Goal: Transaction & Acquisition: Purchase product/service

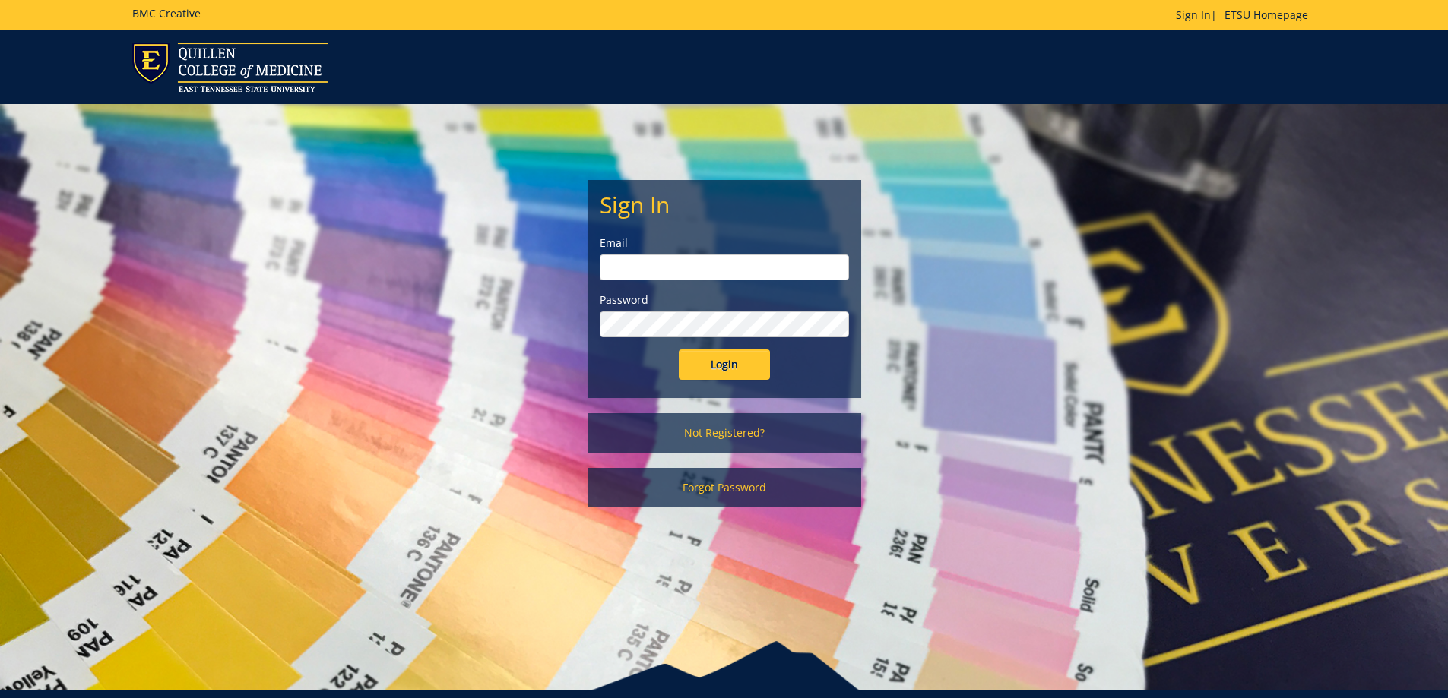
type input "mckeelm@etsu.edu"
click at [728, 361] on input "Login" at bounding box center [724, 365] width 91 height 30
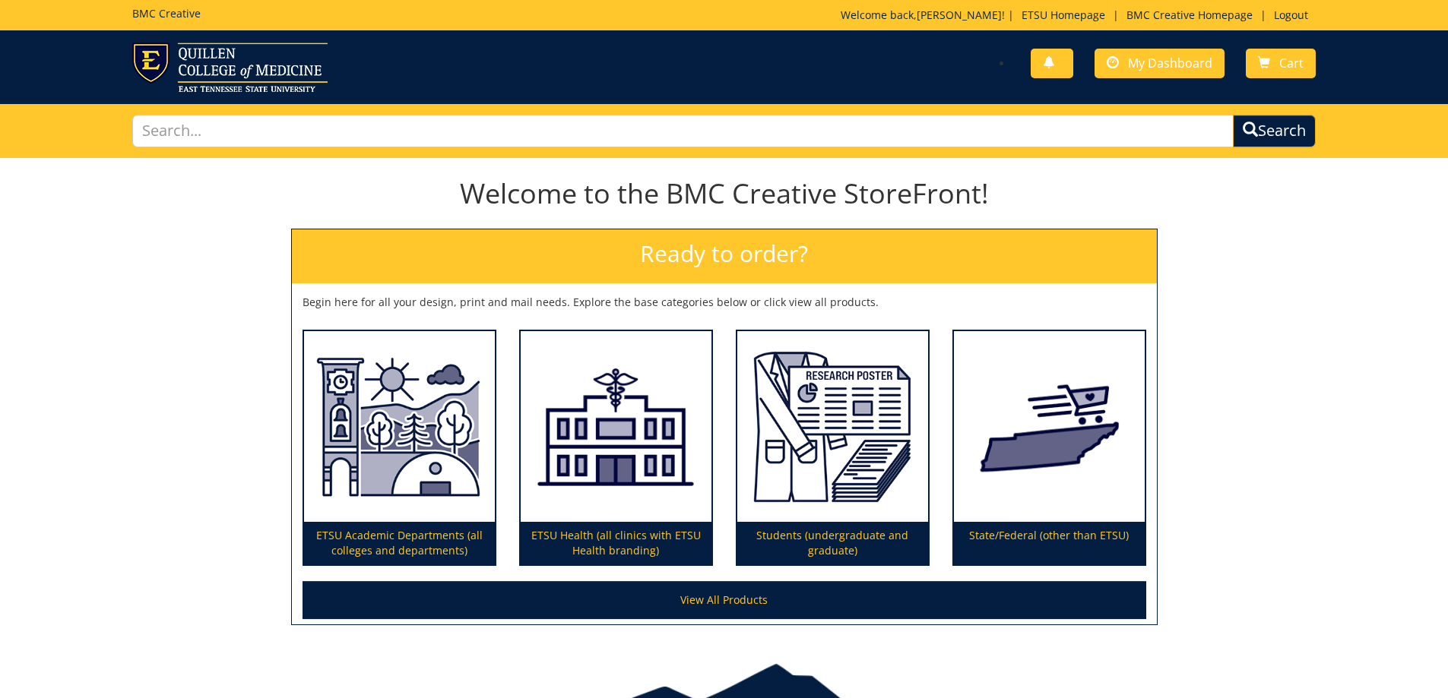
scroll to position [76, 0]
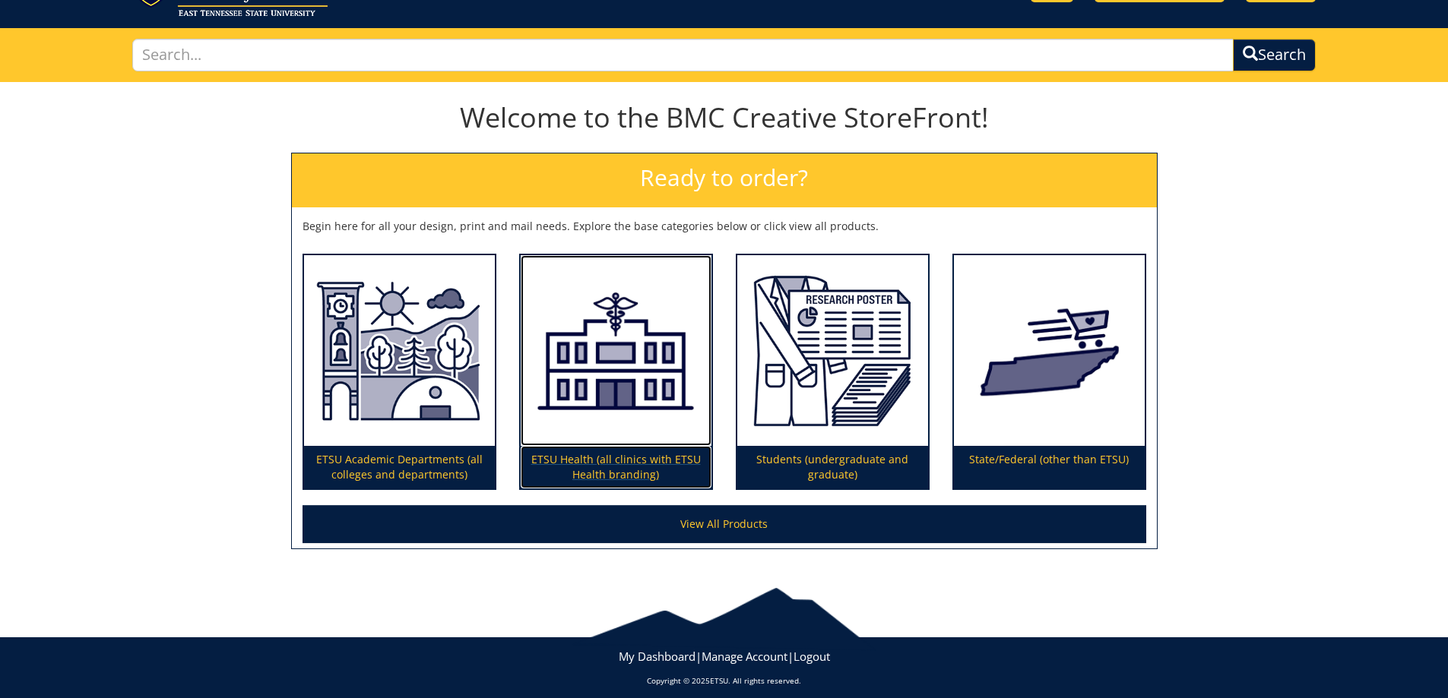
click at [608, 455] on p "ETSU Health (all clinics with ETSU Health branding)" at bounding box center [616, 467] width 191 height 43
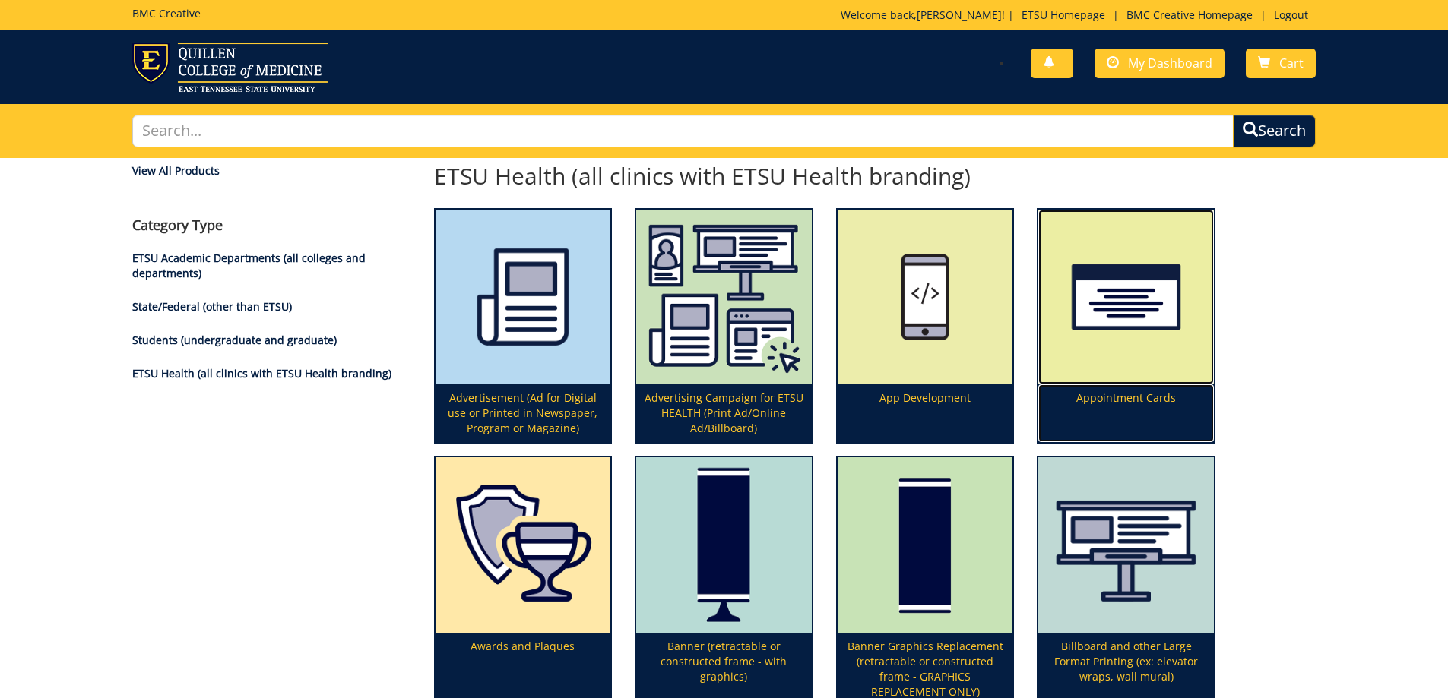
click at [1118, 312] on img at bounding box center [1126, 298] width 176 height 176
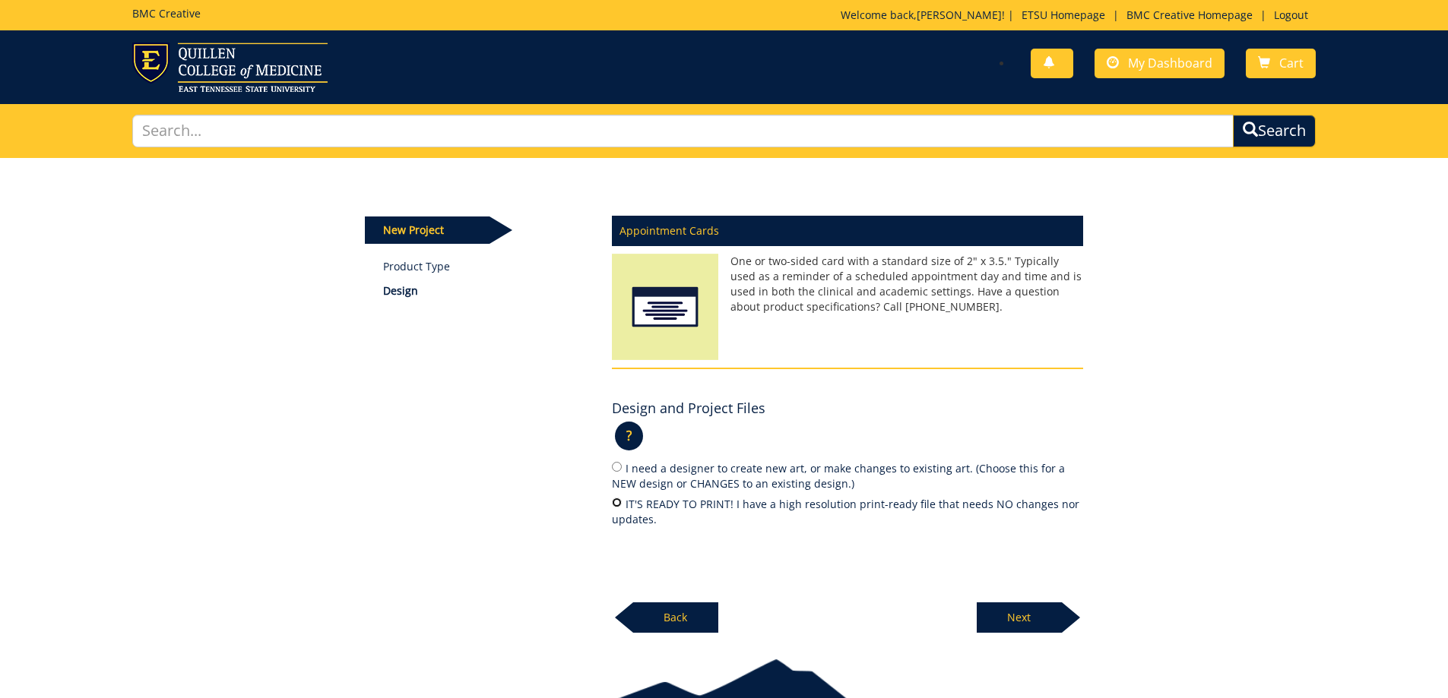
click at [621, 503] on input "IT'S READY TO PRINT! I have a high resolution print-ready file that needs NO ch…" at bounding box center [617, 503] width 10 height 10
radio input "true"
click at [1019, 614] on p "Next" at bounding box center [1019, 618] width 85 height 30
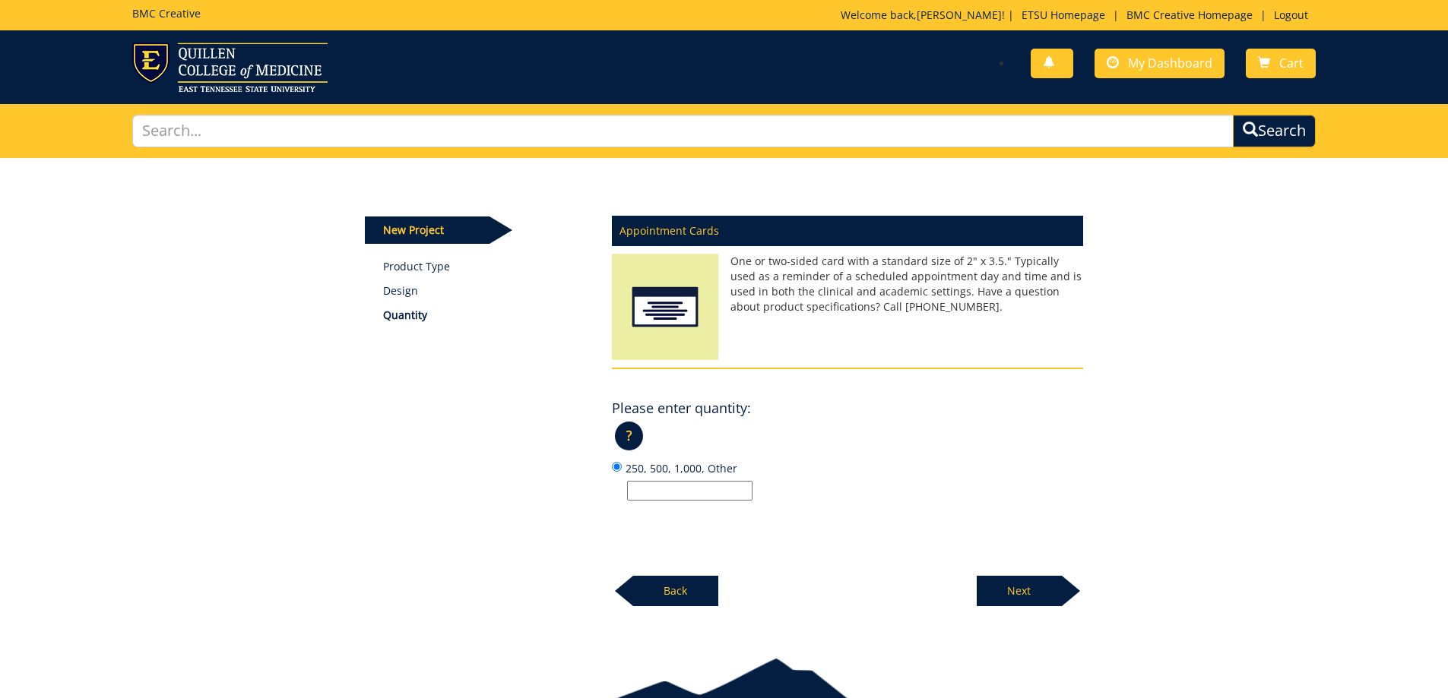
click at [684, 493] on input "250, 500, 1,000, Other" at bounding box center [689, 491] width 125 height 20
click at [651, 492] on input "250, 500, 1,000, Other" at bounding box center [689, 491] width 125 height 20
type input "1000"
click at [881, 568] on div "Appointment Cards One or two-sided card with a standard size of 2" x 3.5." Typi…" at bounding box center [847, 407] width 494 height 401
click at [1014, 579] on p "Next" at bounding box center [1019, 591] width 85 height 30
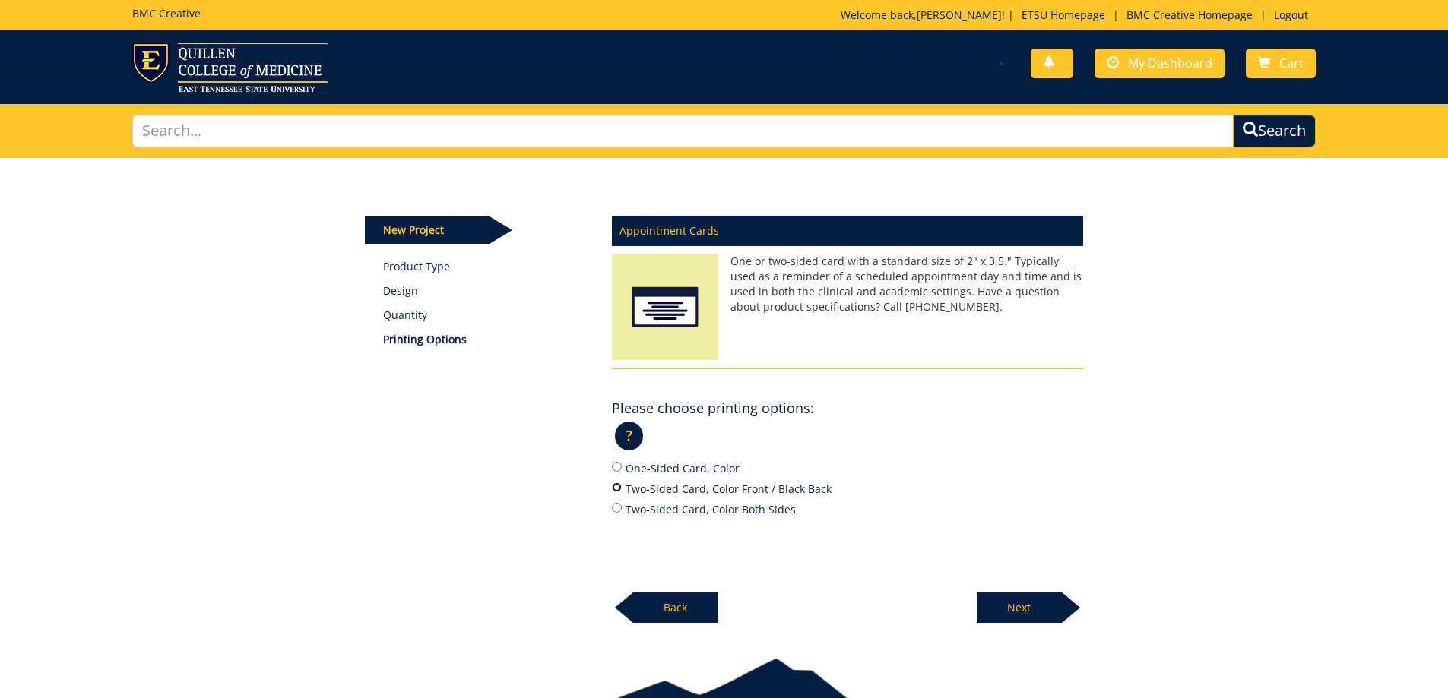
click at [616, 489] on input "Two-Sided Card, Color Front / Black Back" at bounding box center [617, 488] width 10 height 10
radio input "true"
click at [1009, 607] on p "Next" at bounding box center [1019, 608] width 85 height 30
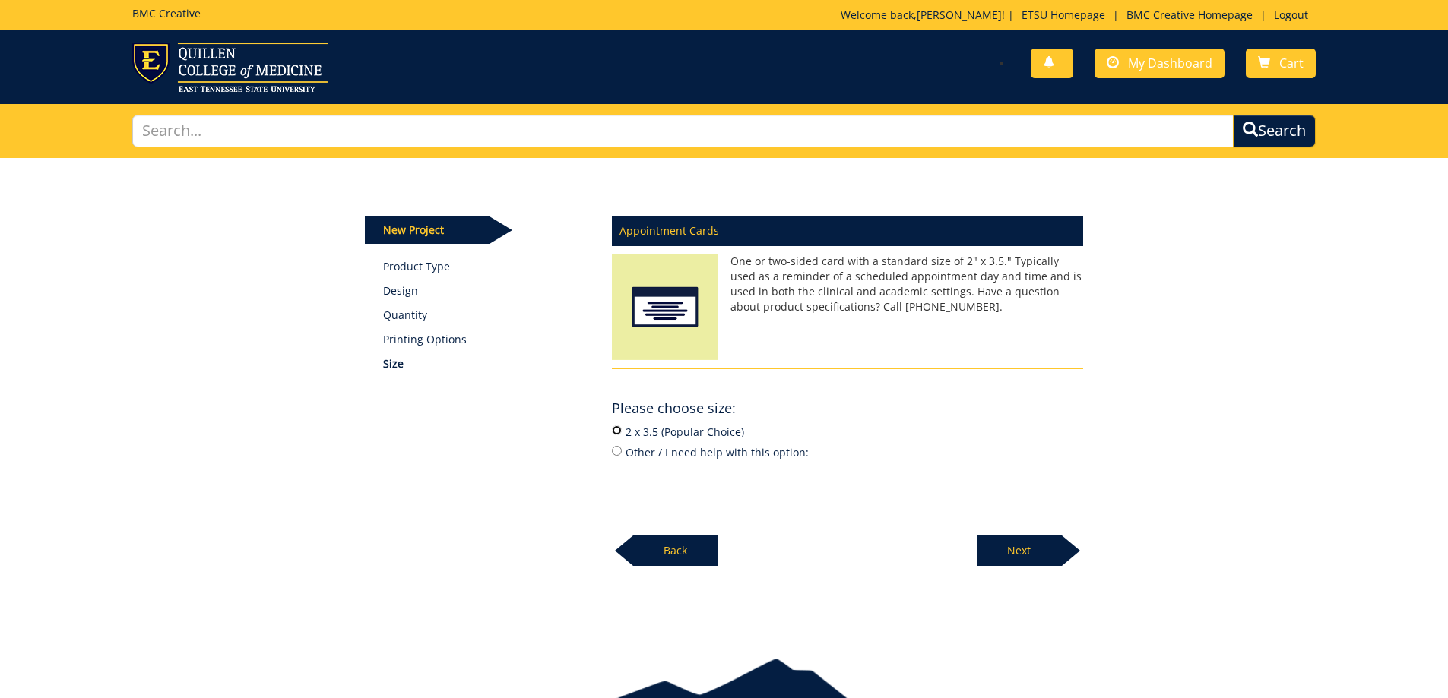
click at [616, 429] on input "2 x 3.5 (Popular Choice)" at bounding box center [617, 431] width 10 height 10
radio input "true"
click at [1005, 545] on p "Next" at bounding box center [1019, 551] width 85 height 30
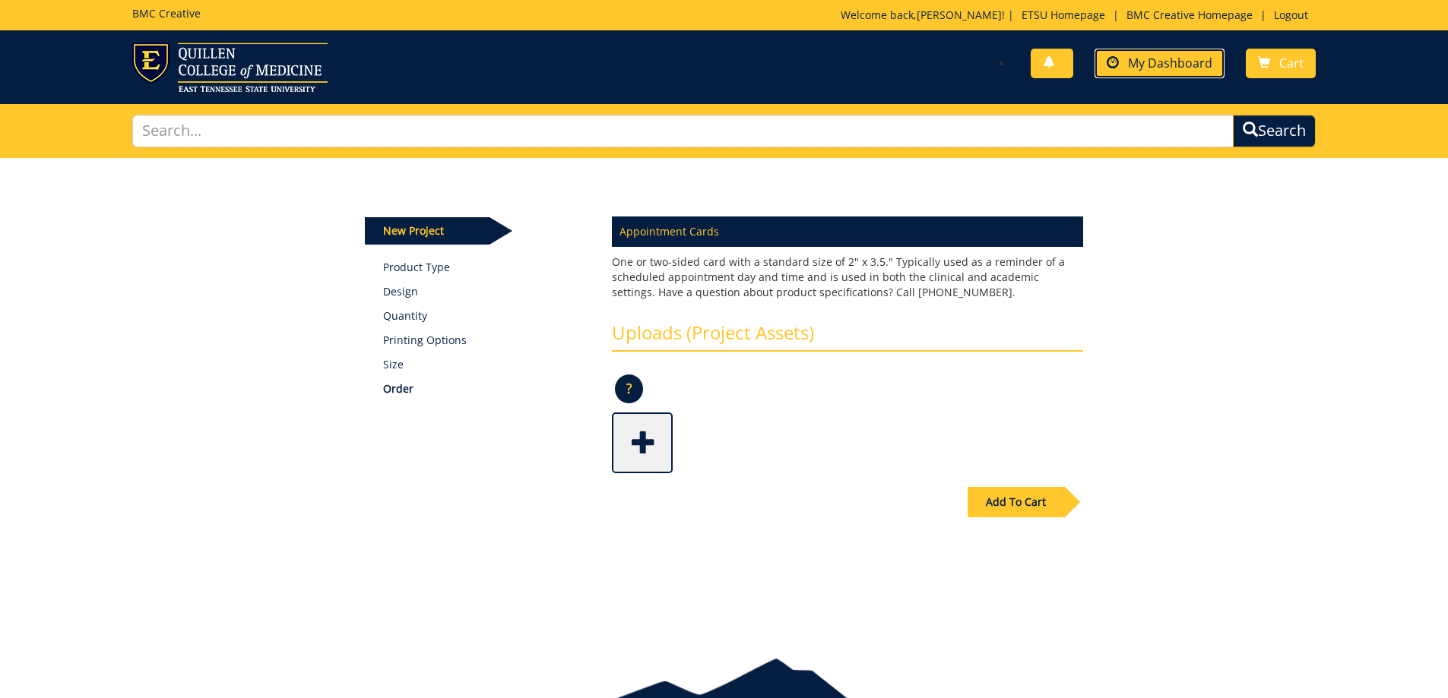
click at [1169, 63] on span "My Dashboard" at bounding box center [1170, 63] width 84 height 17
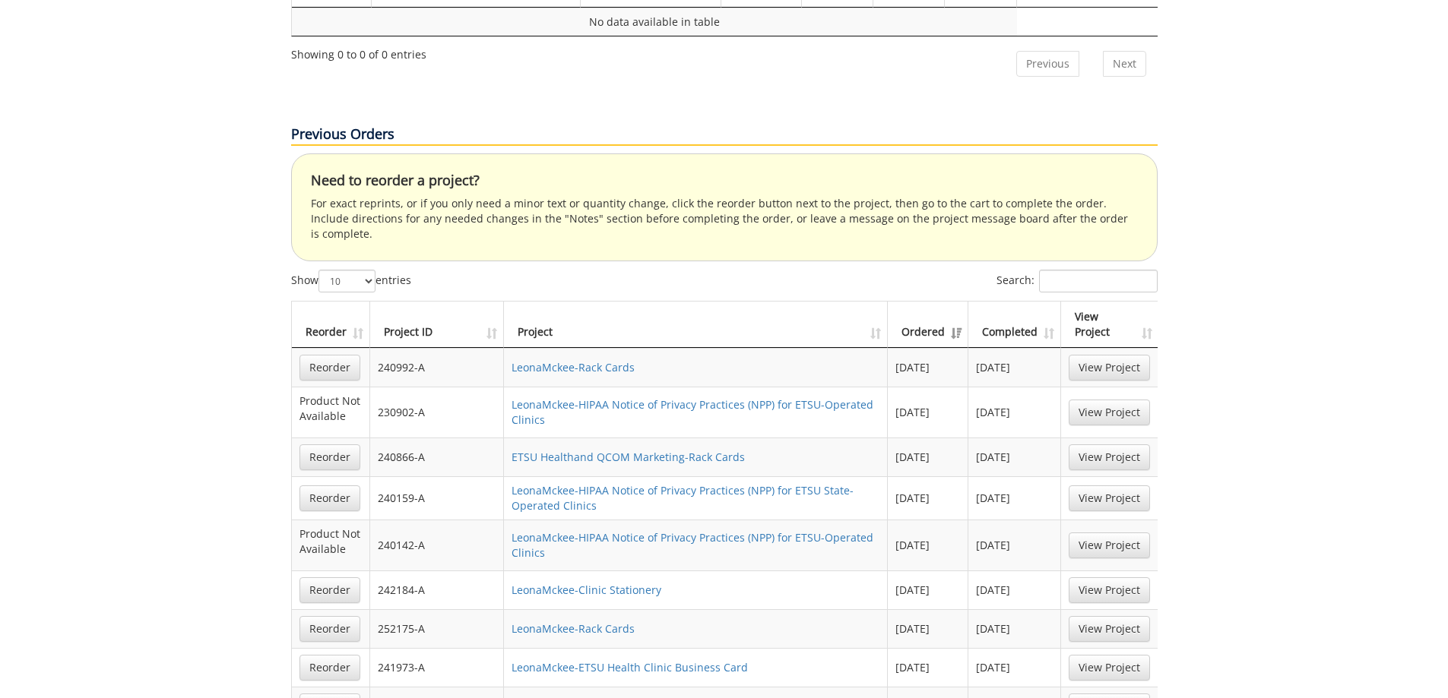
scroll to position [836, 0]
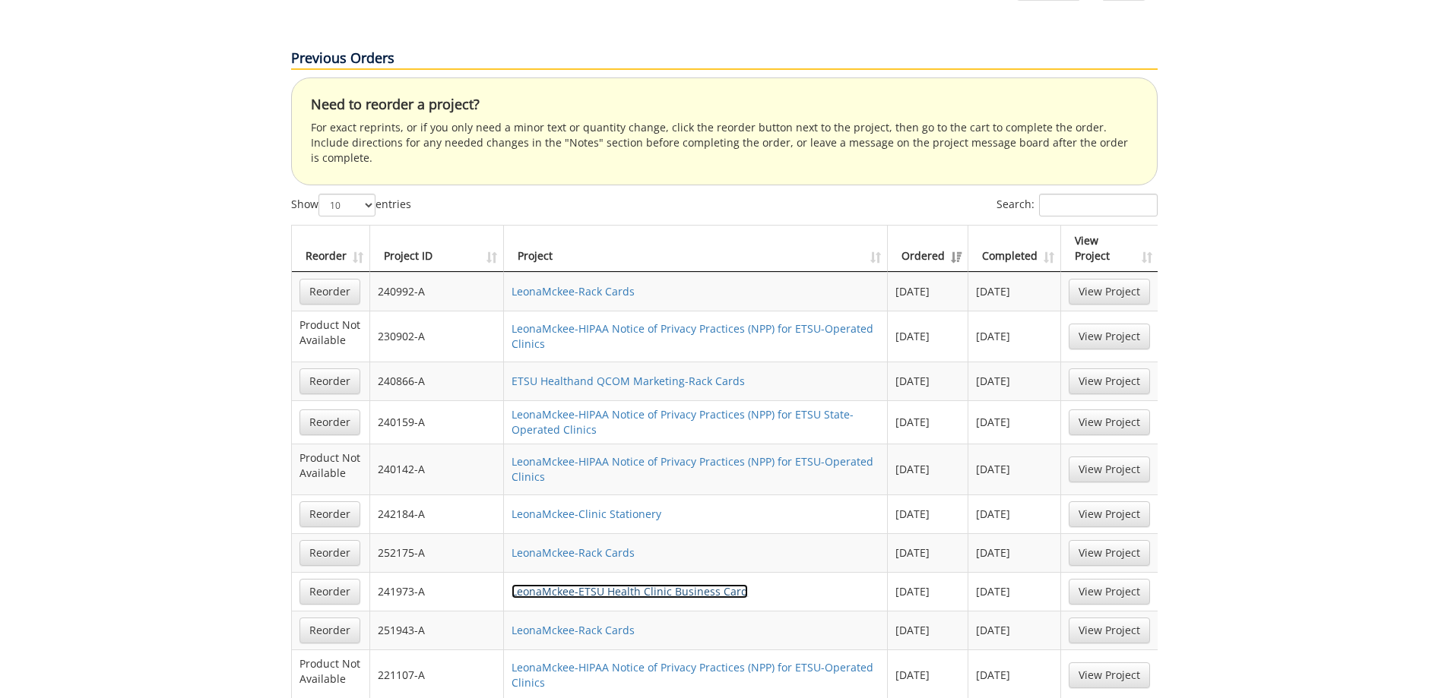
click at [703, 584] on link "LeonaMckee-ETSU Health Clinic Business Card" at bounding box center [630, 591] width 236 height 14
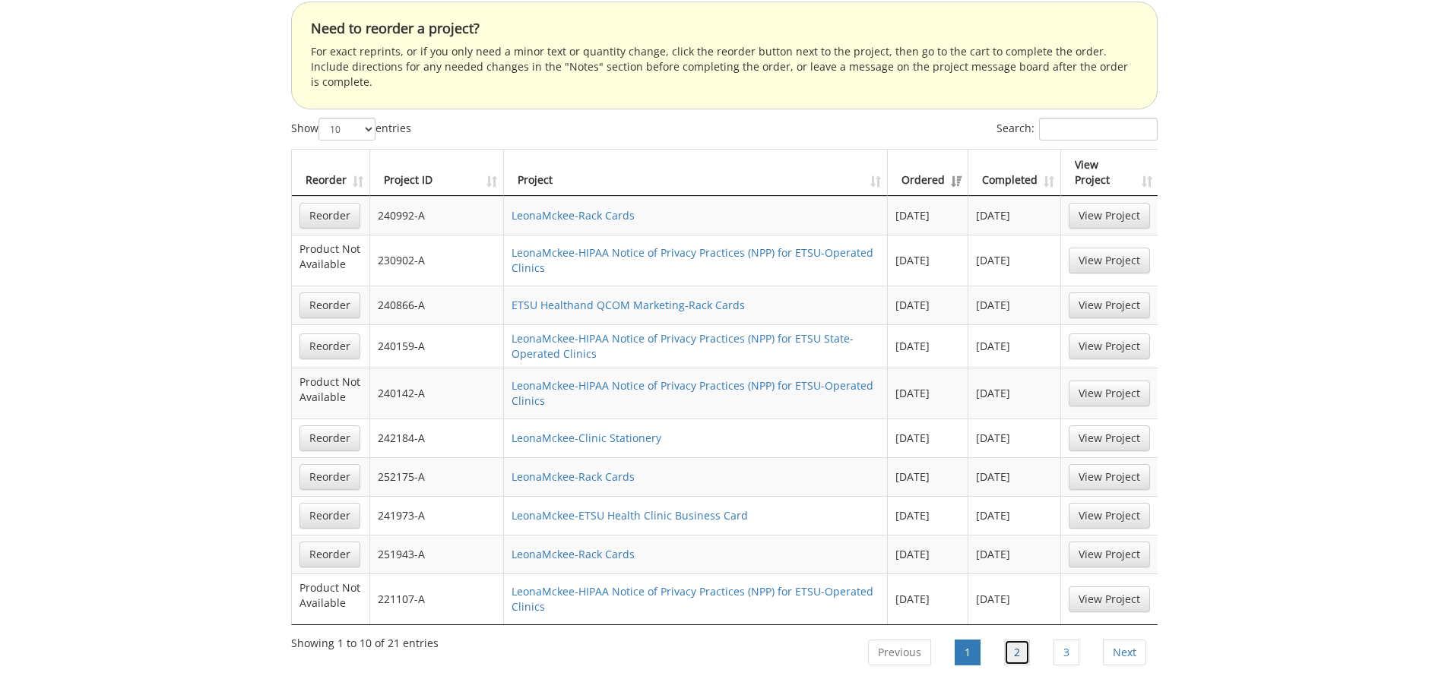
click at [1010, 640] on link "2" at bounding box center [1017, 653] width 26 height 26
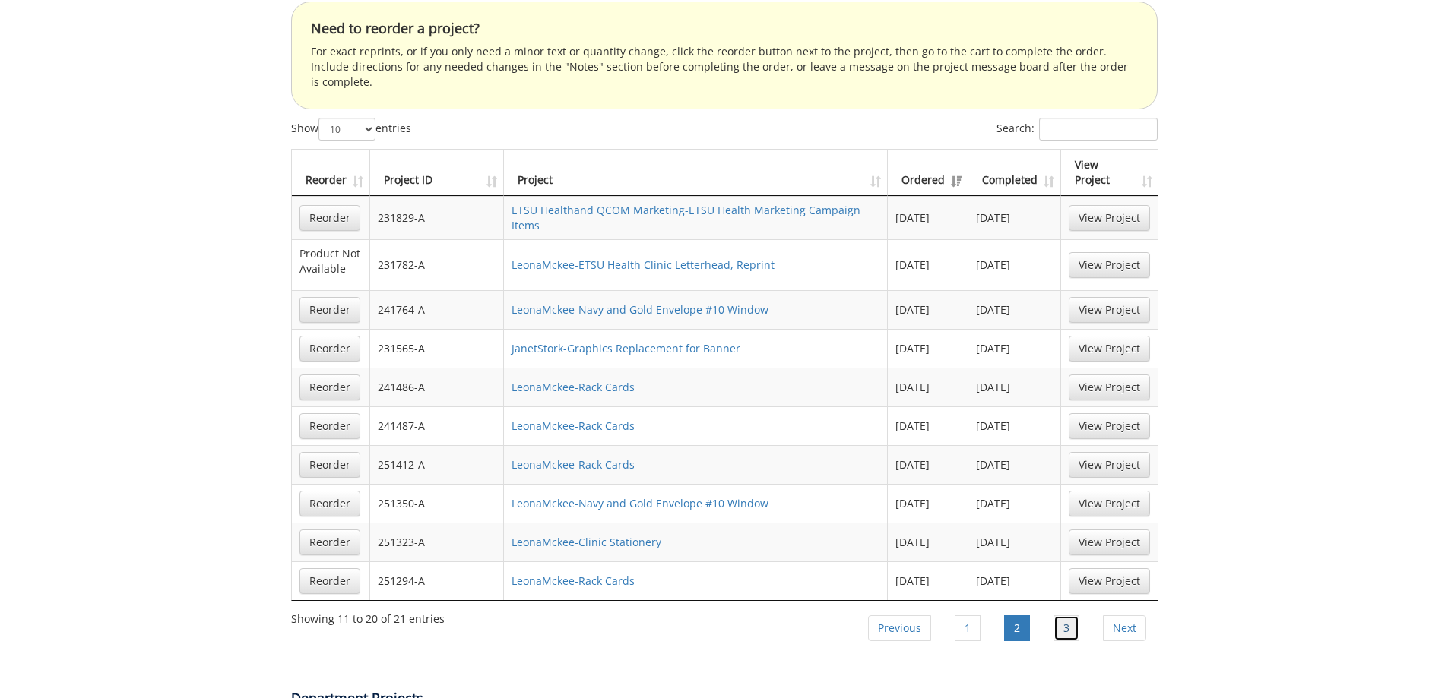
click at [1066, 616] on link "3" at bounding box center [1066, 629] width 26 height 26
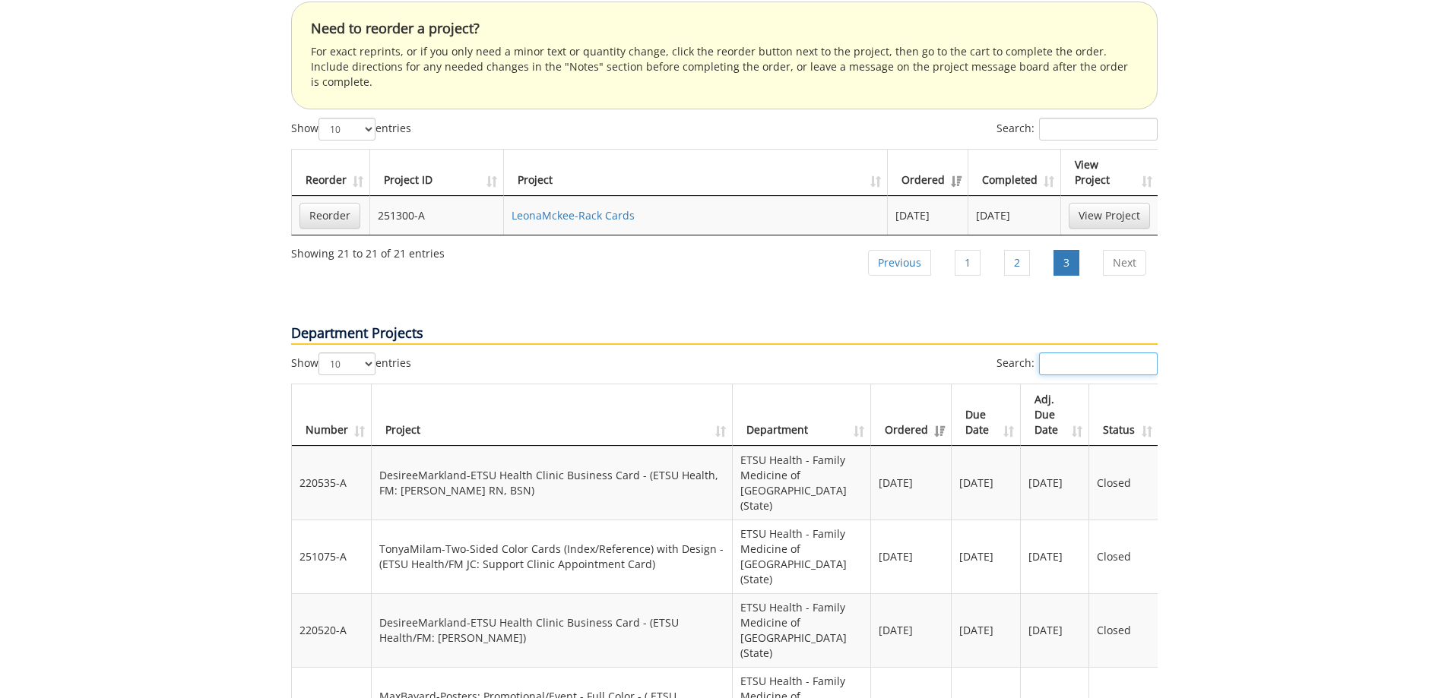
click at [1120, 353] on input "Search:" at bounding box center [1098, 364] width 119 height 23
type input "appointment"
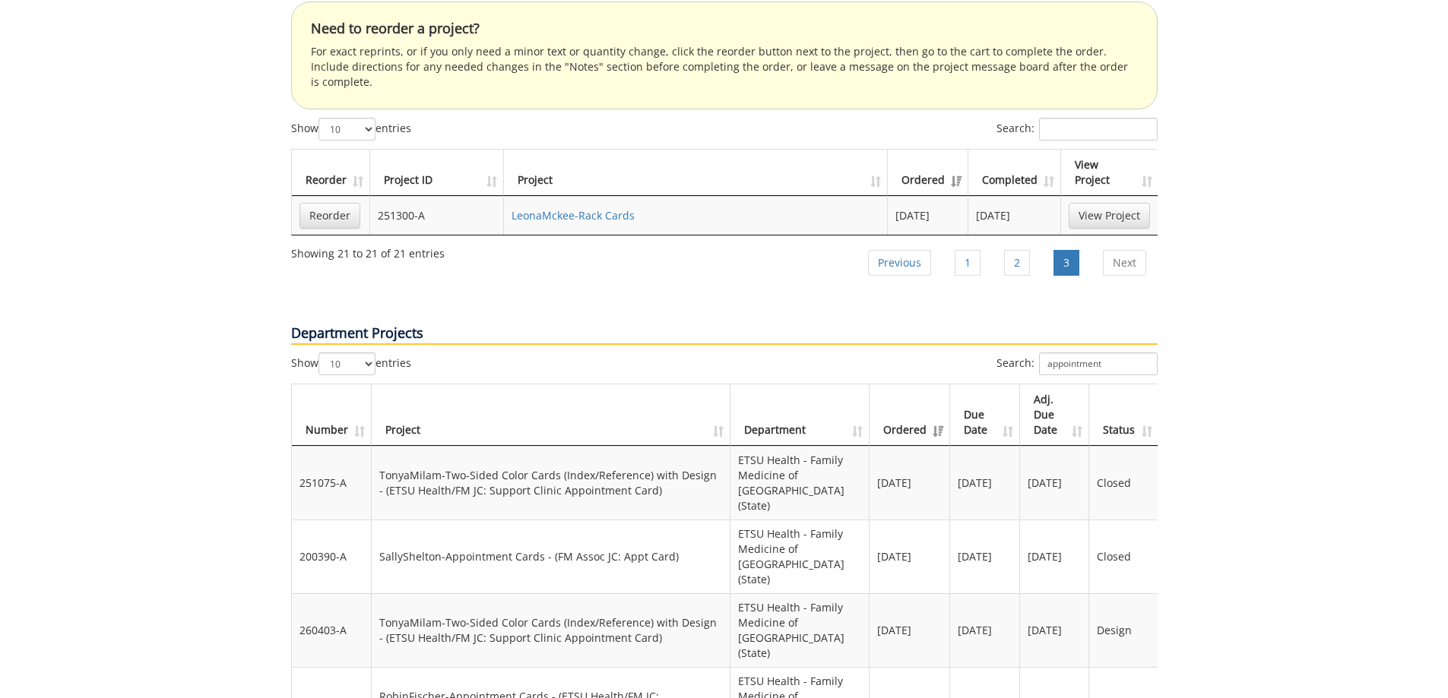
click at [386, 667] on td "RobinFischer-Appointment Cards - (ETSU Health/FM JC: Appointment Card)" at bounding box center [551, 704] width 359 height 74
click at [318, 667] on td "260118-A" at bounding box center [332, 704] width 80 height 74
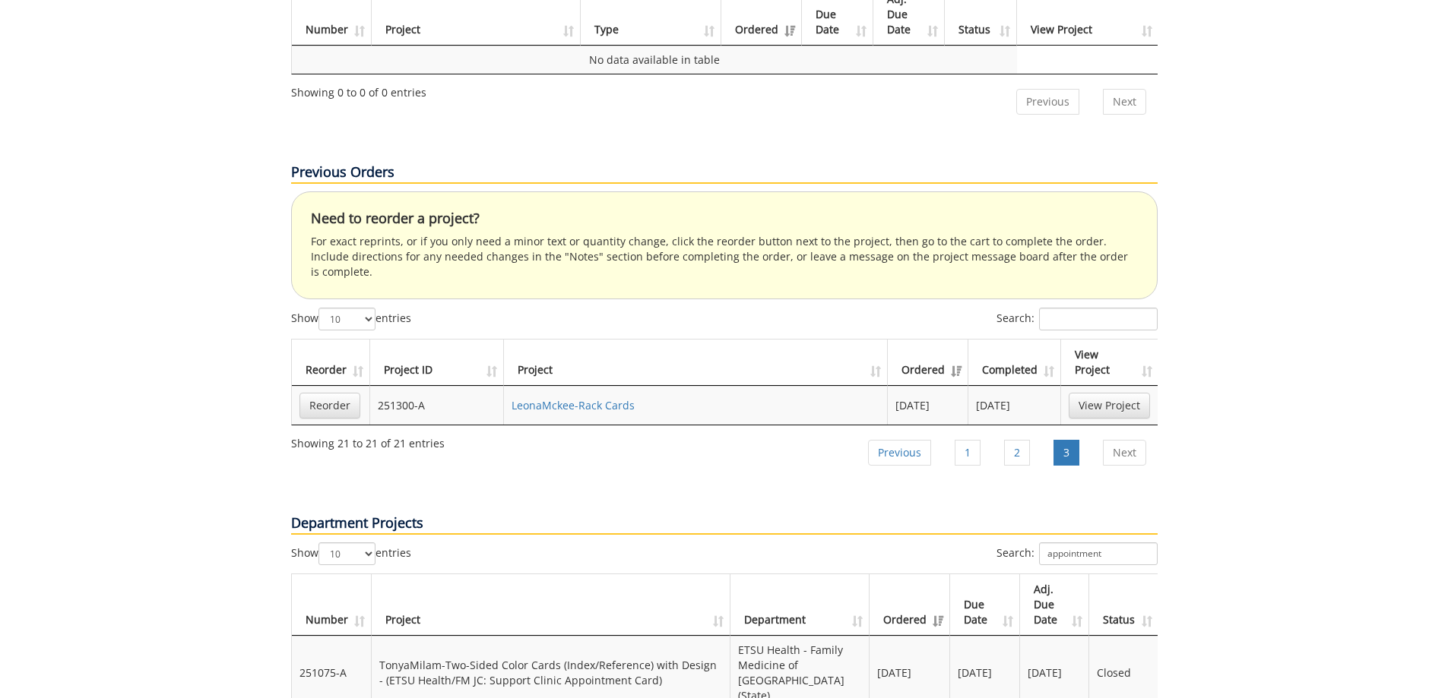
scroll to position [684, 0]
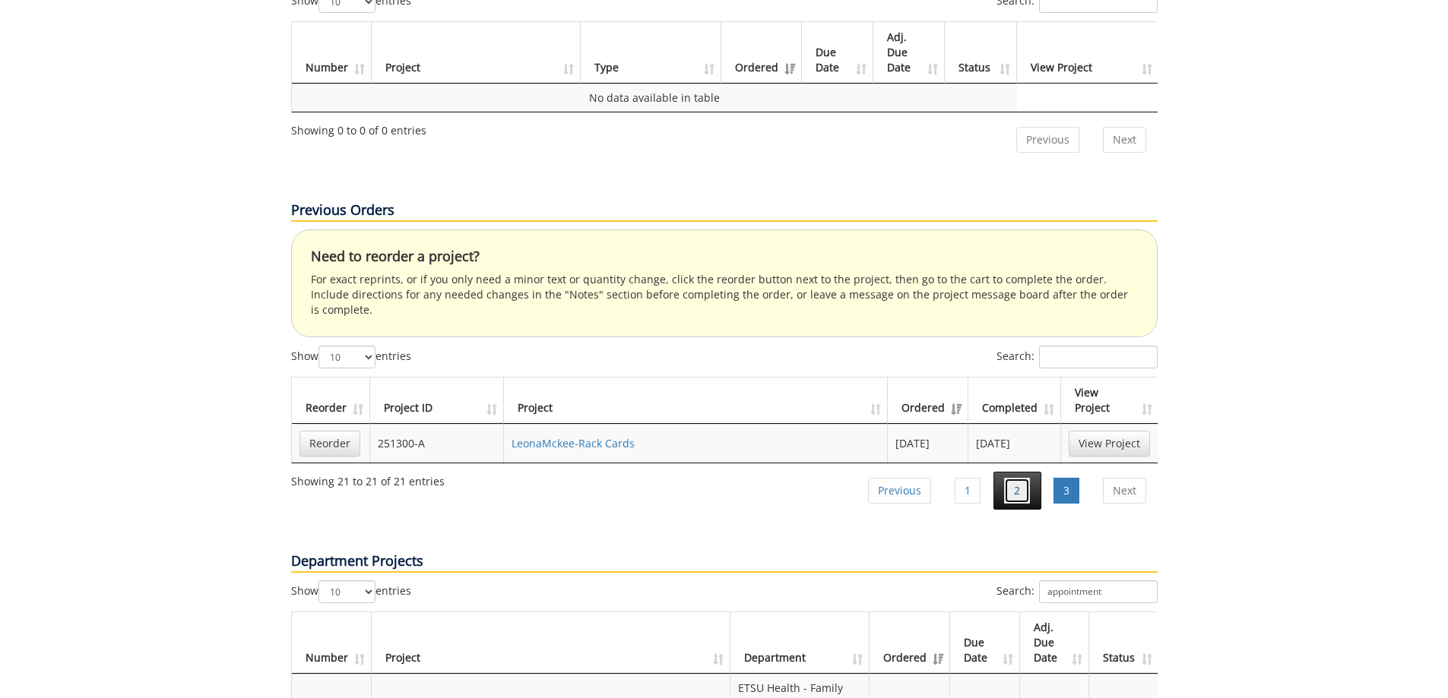
click at [1015, 478] on link "2" at bounding box center [1017, 491] width 26 height 26
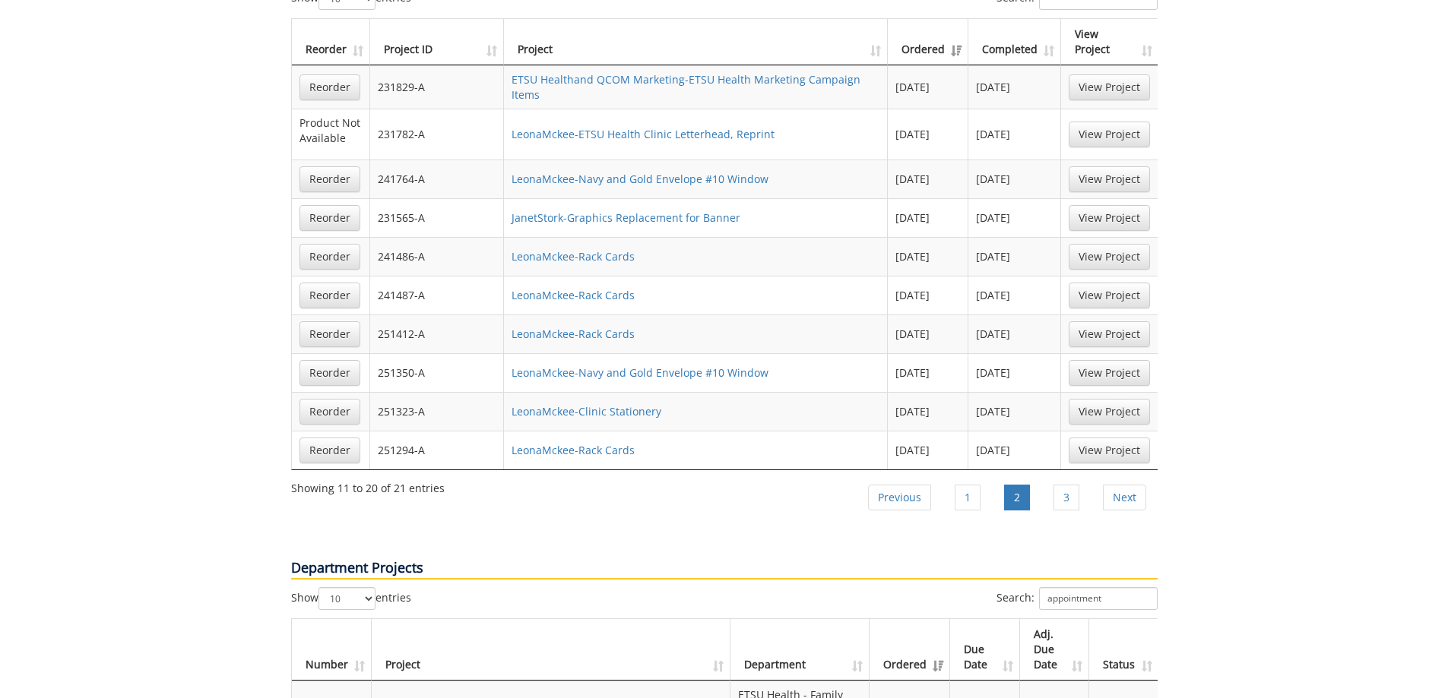
scroll to position [967, 0]
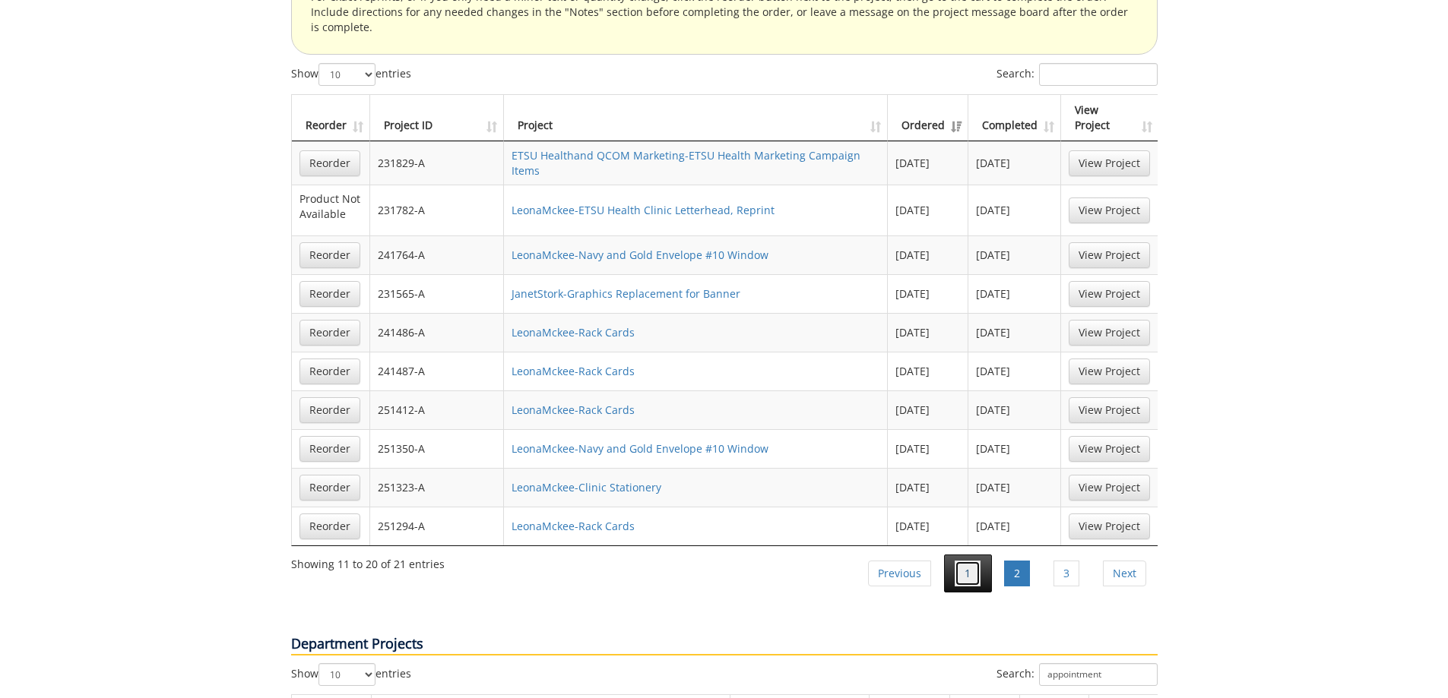
click at [964, 561] on link "1" at bounding box center [968, 574] width 26 height 26
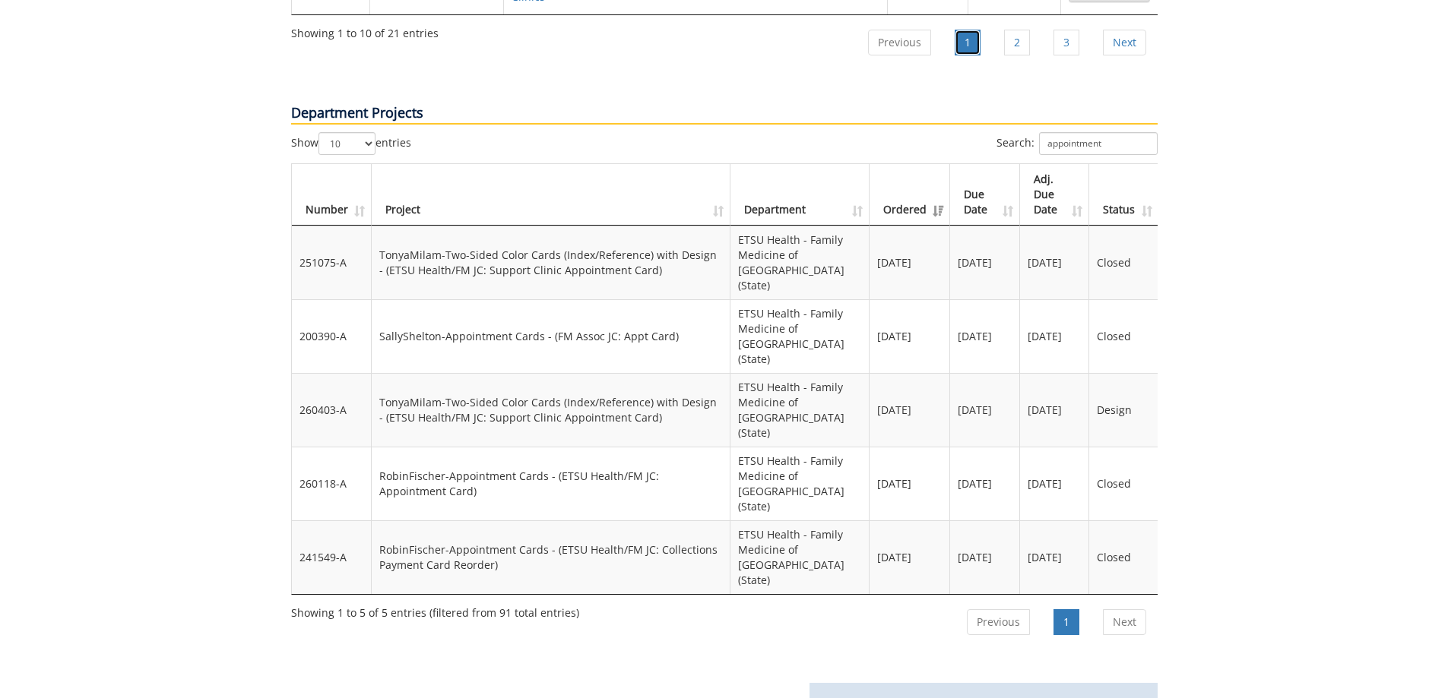
scroll to position [1499, 0]
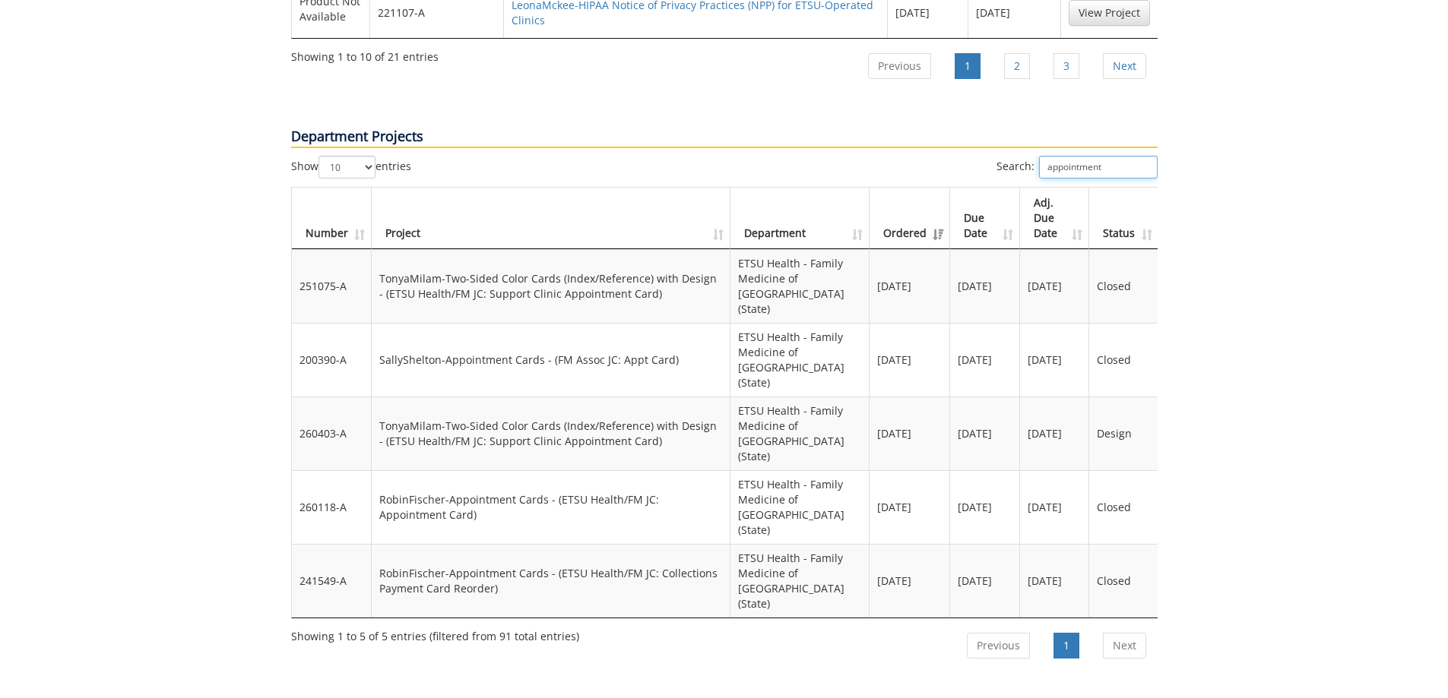
drag, startPoint x: 1114, startPoint y: 109, endPoint x: 1002, endPoint y: 100, distance: 112.9
click at [1002, 156] on label "Search: appointment" at bounding box center [1076, 167] width 161 height 23
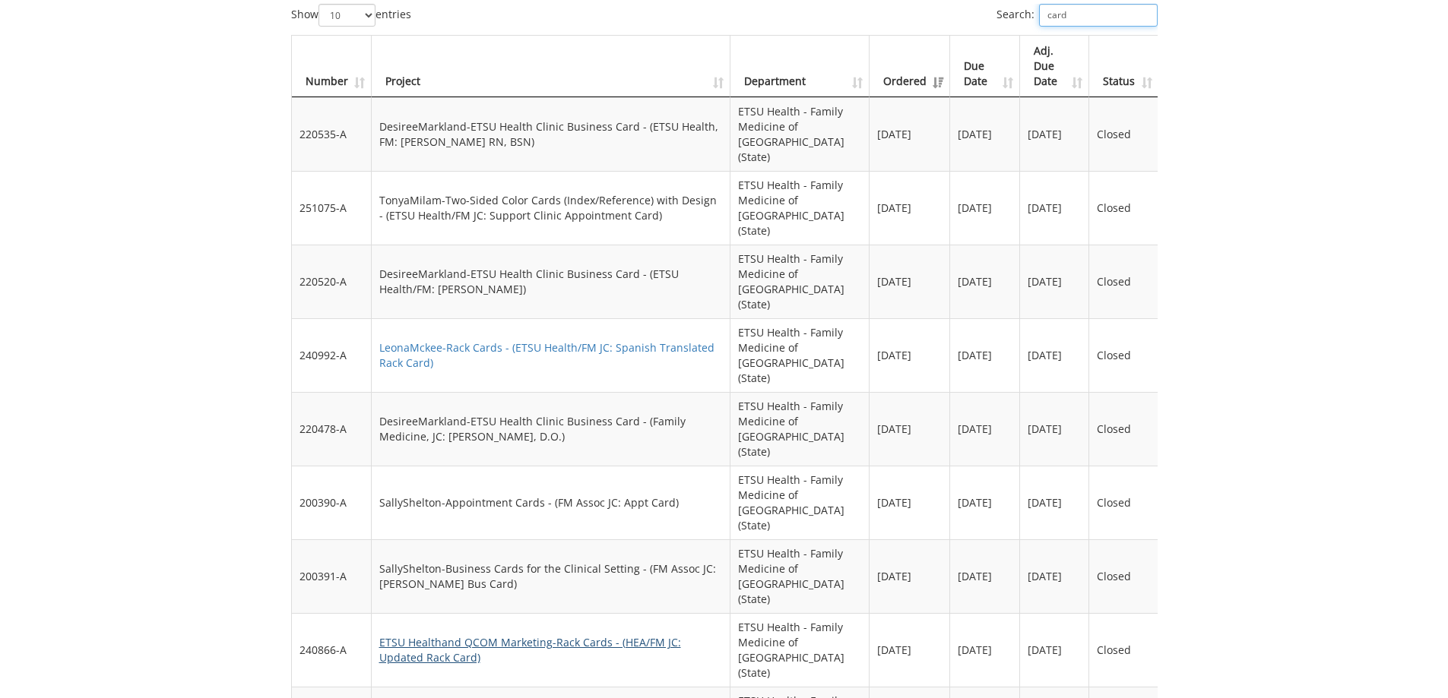
scroll to position [1727, 0]
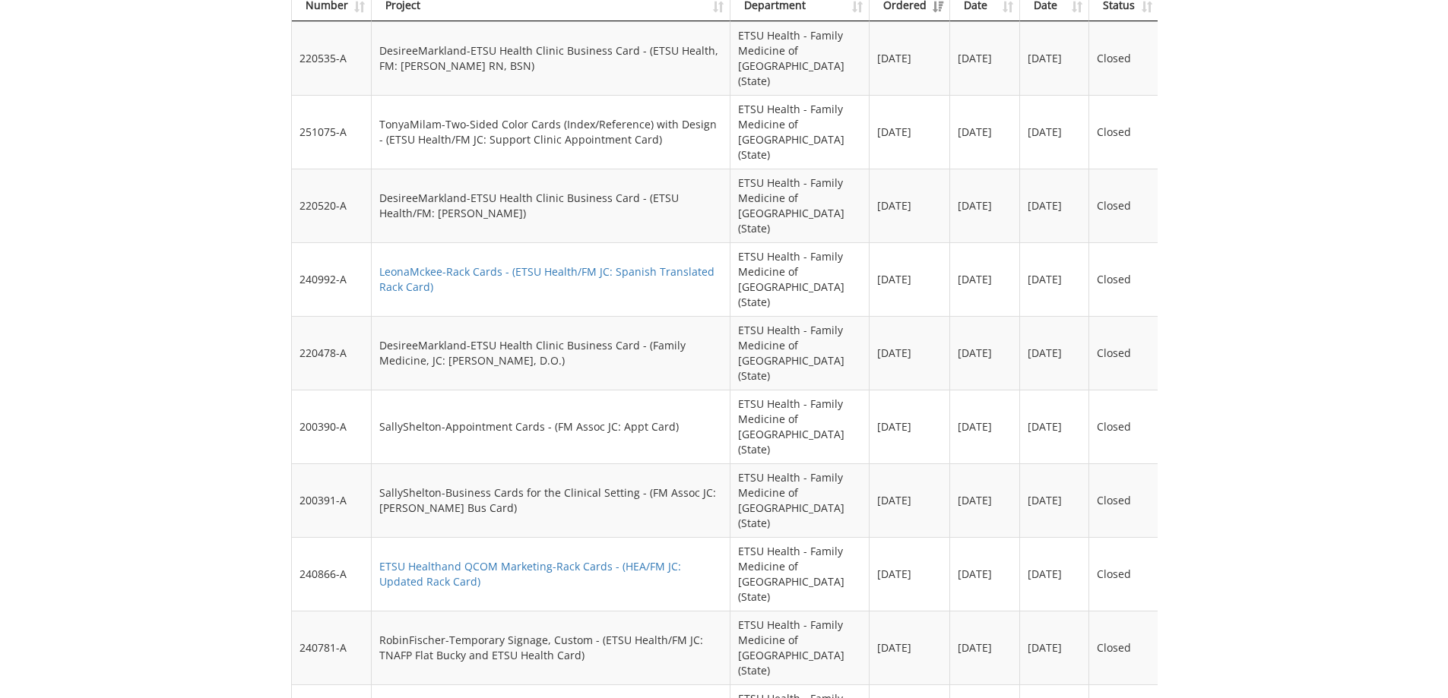
type input "card"
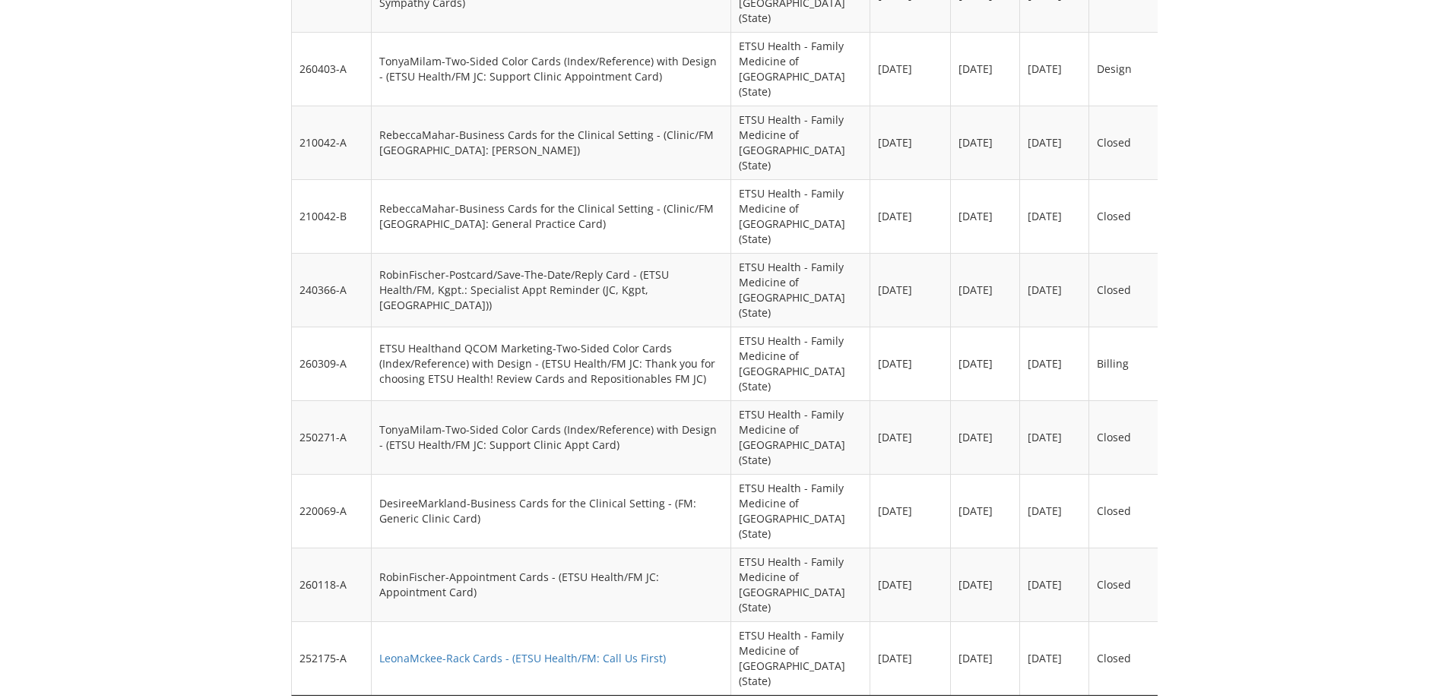
scroll to position [1803, 0]
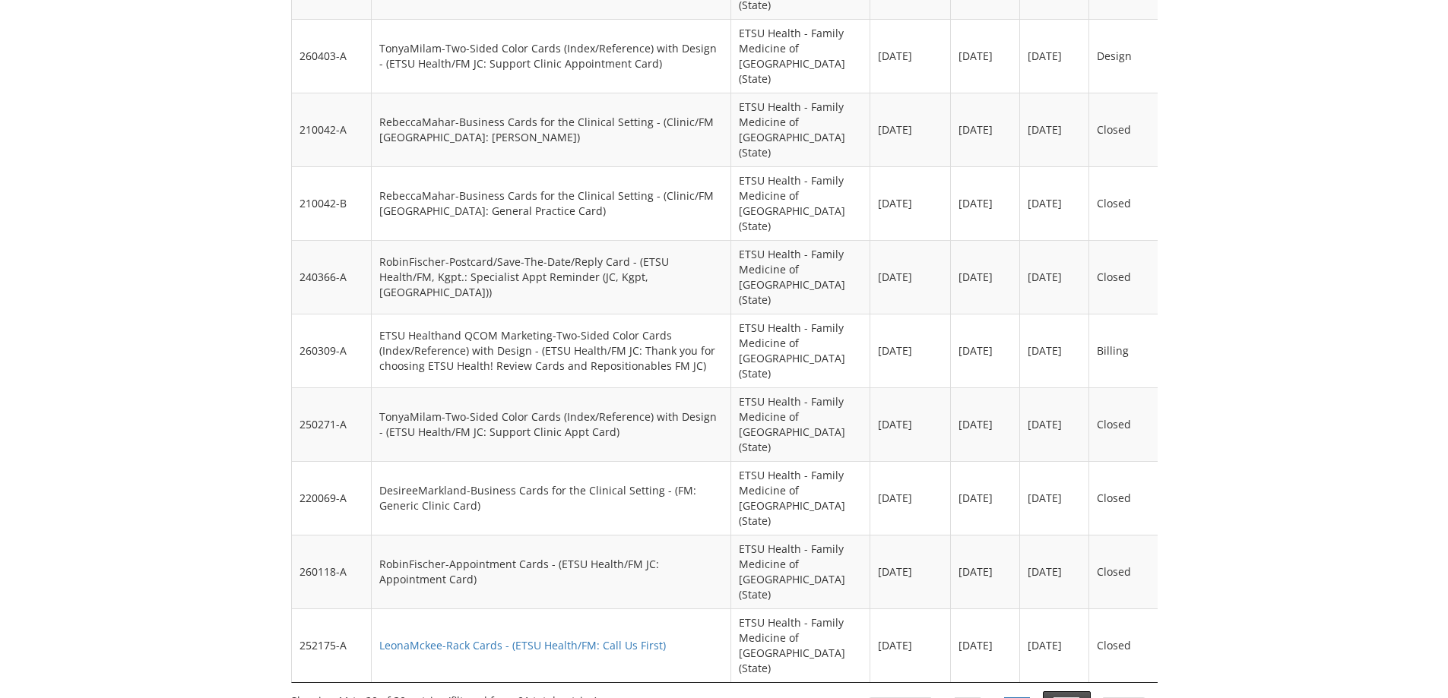
click at [1067, 698] on link "3" at bounding box center [1066, 711] width 26 height 26
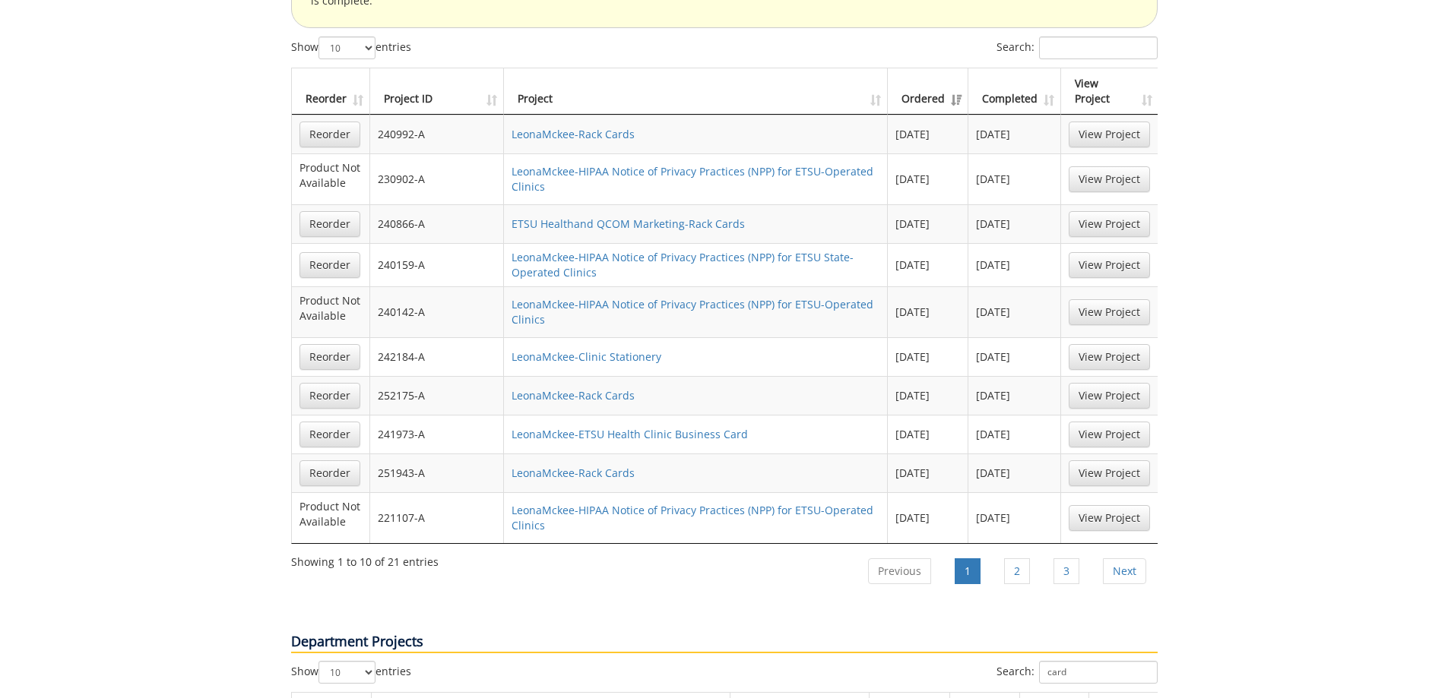
scroll to position [967, 0]
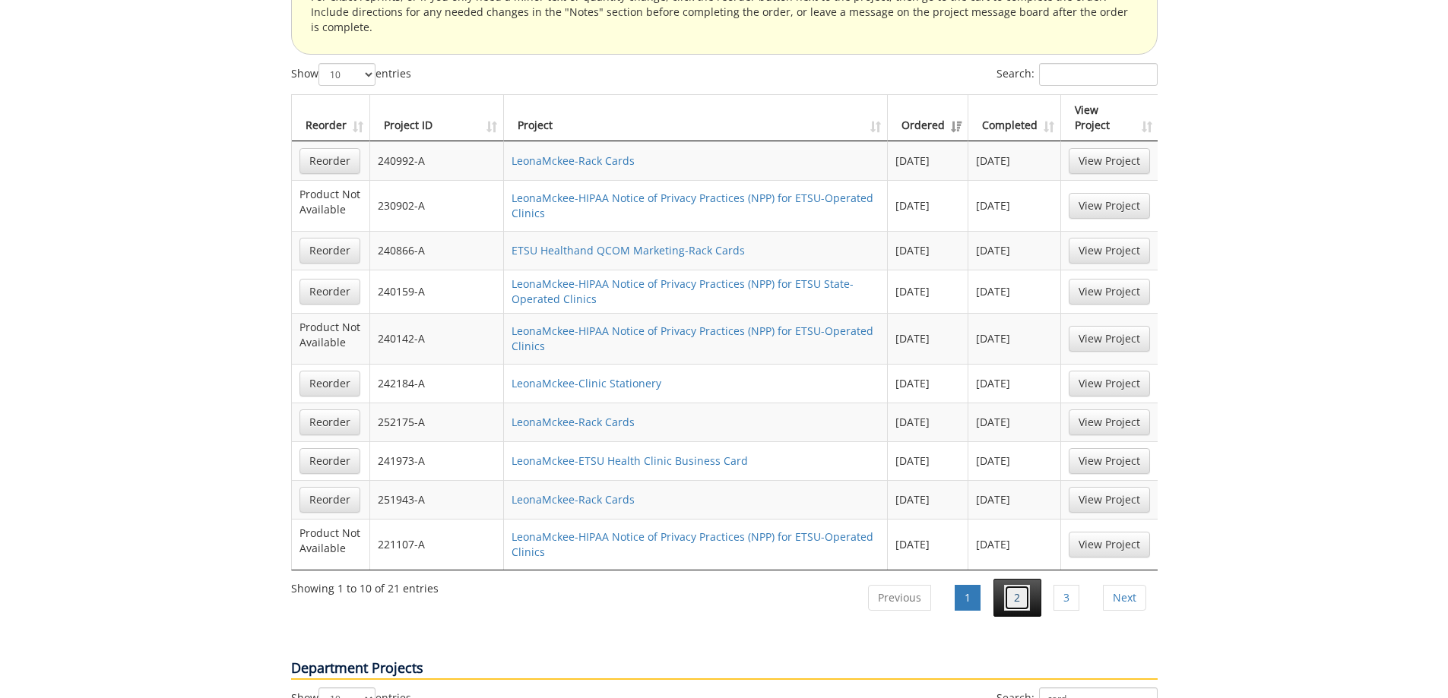
click at [1018, 585] on link "2" at bounding box center [1017, 598] width 26 height 26
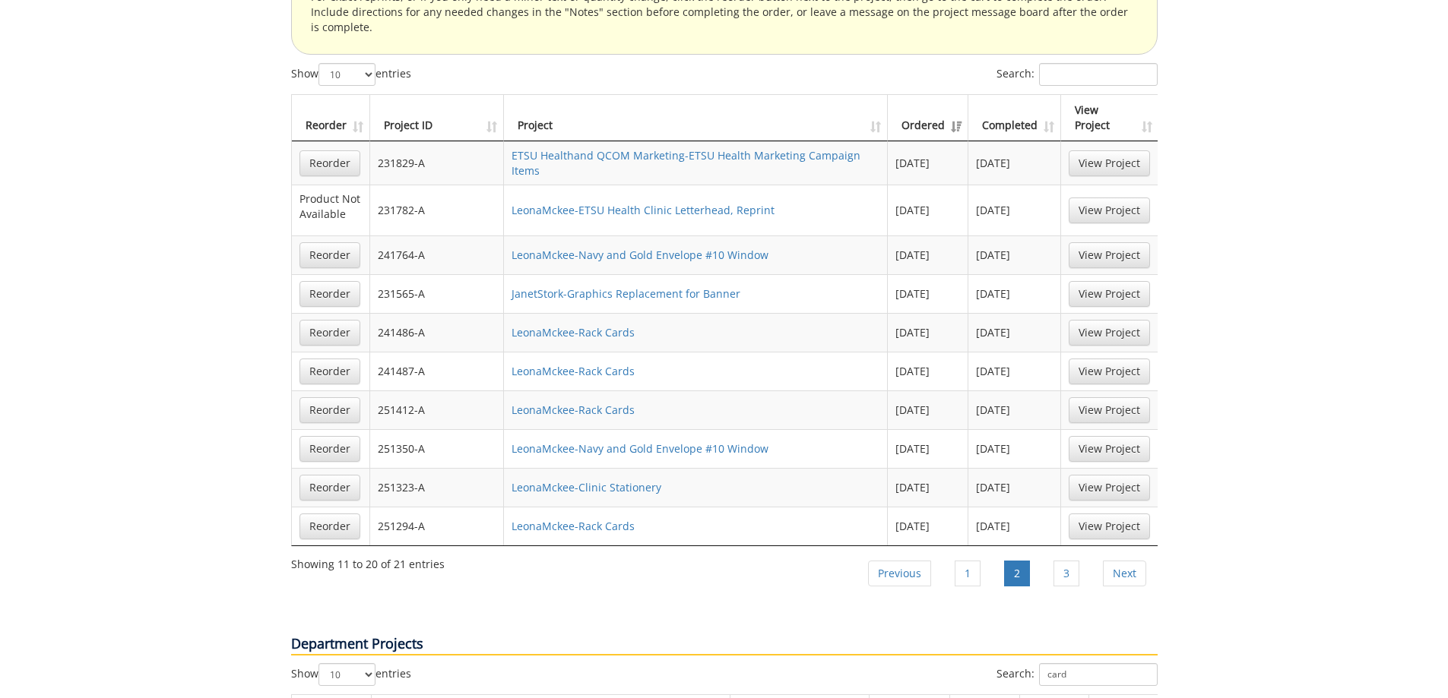
scroll to position [891, 0]
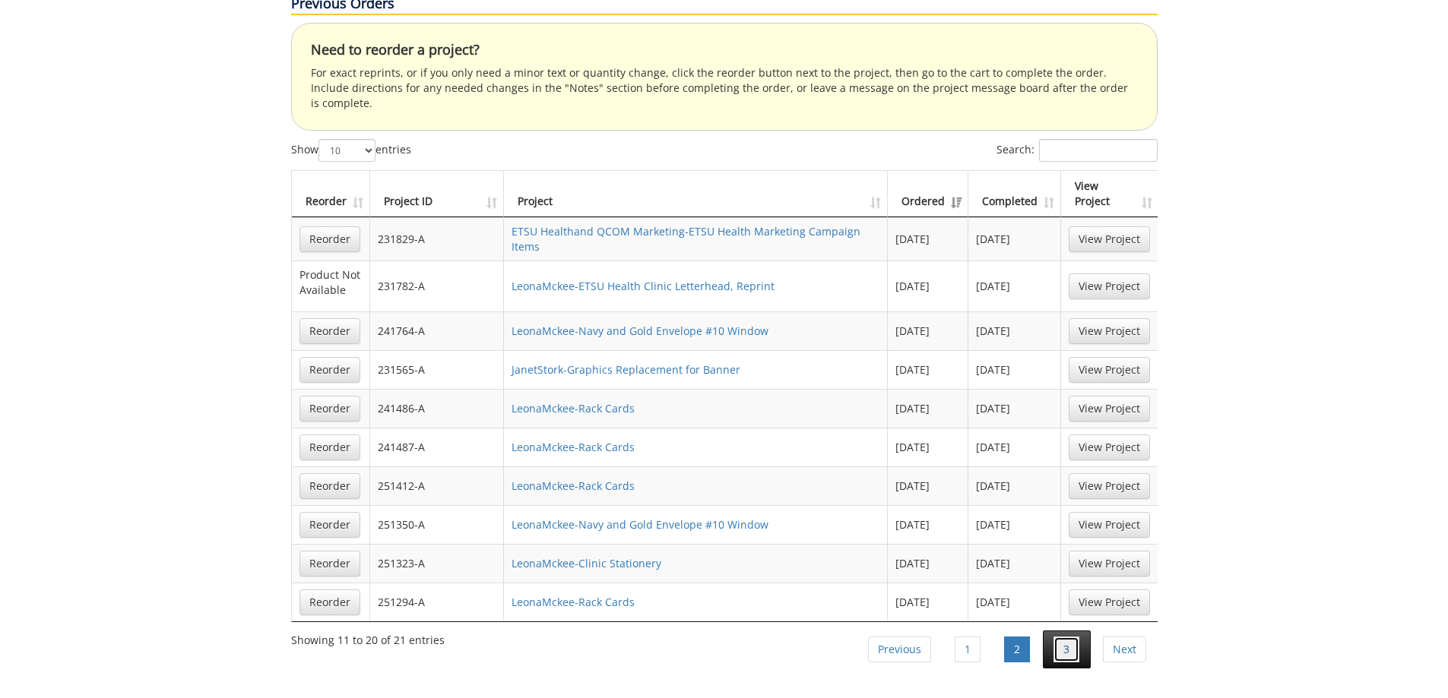
click at [1063, 637] on link "3" at bounding box center [1066, 650] width 26 height 26
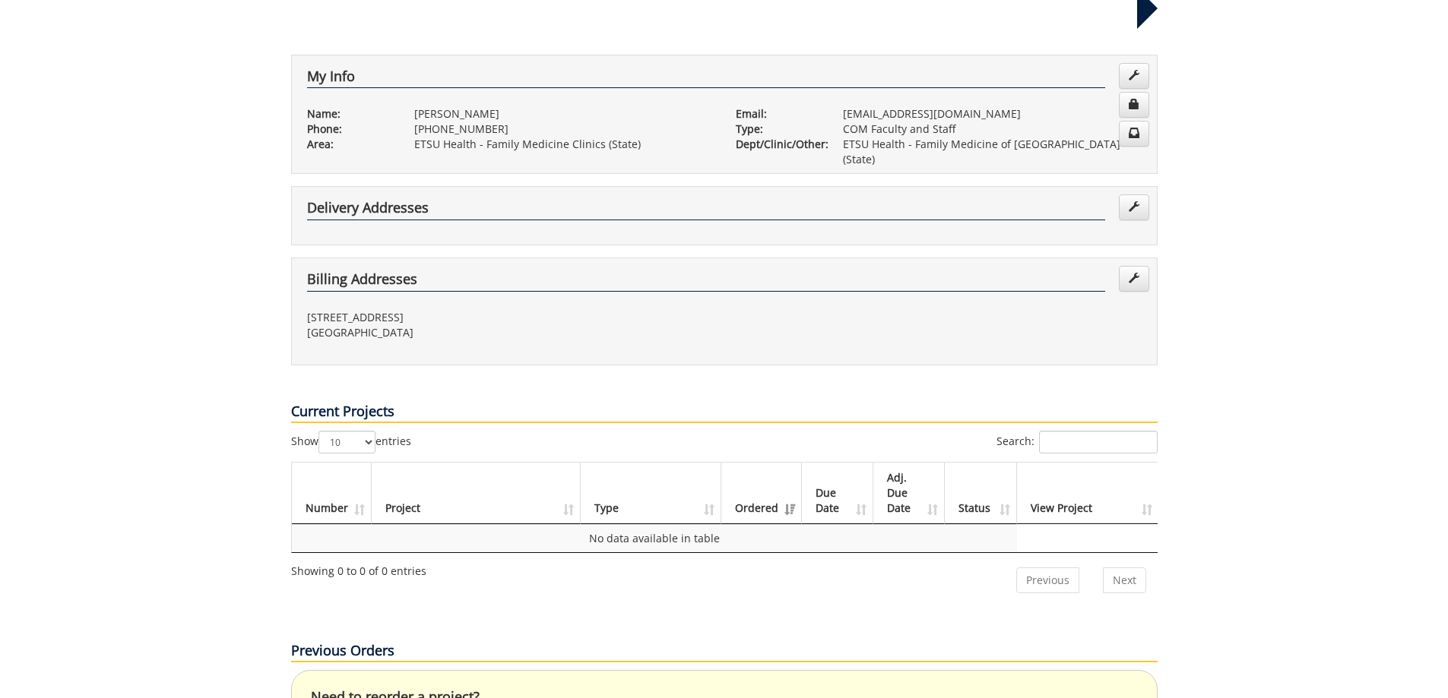
scroll to position [0, 0]
